Goal: Information Seeking & Learning: Learn about a topic

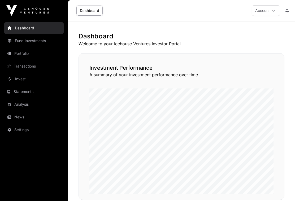
click at [23, 54] on link "Portfolio" at bounding box center [33, 54] width 59 height 12
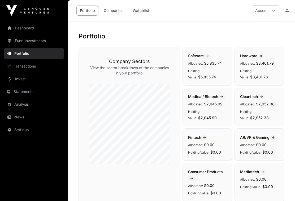
click at [109, 9] on link "Companies" at bounding box center [113, 11] width 27 height 10
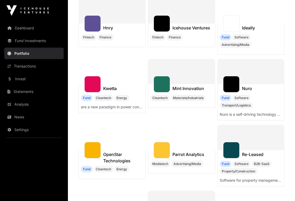
scroll to position [208, 0]
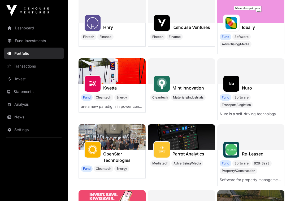
click at [94, 29] on img at bounding box center [93, 23] width 12 height 12
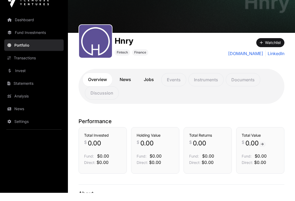
scroll to position [41, 0]
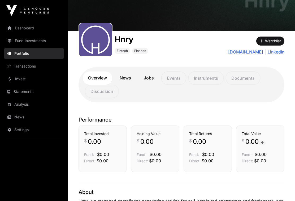
click at [22, 67] on link "Transactions" at bounding box center [33, 66] width 59 height 12
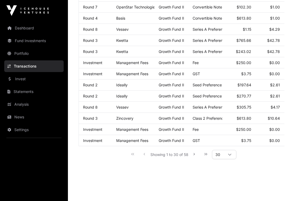
scroll to position [304, 0]
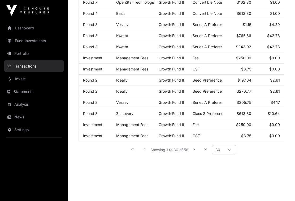
click at [22, 53] on link "Portfolio" at bounding box center [33, 54] width 59 height 12
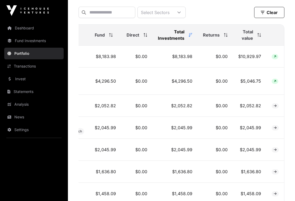
scroll to position [0, 1]
